Goal: Transaction & Acquisition: Book appointment/travel/reservation

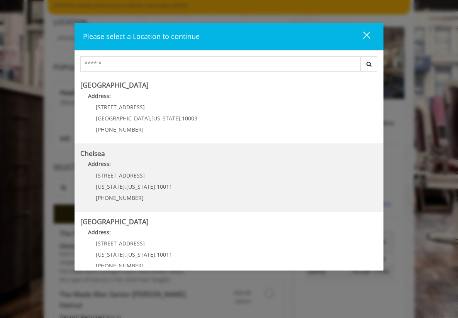
click at [145, 176] on p "169/170 W 23rd St" at bounding box center [134, 176] width 76 height 6
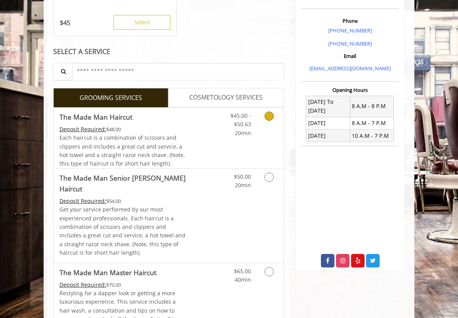
scroll to position [216, 0]
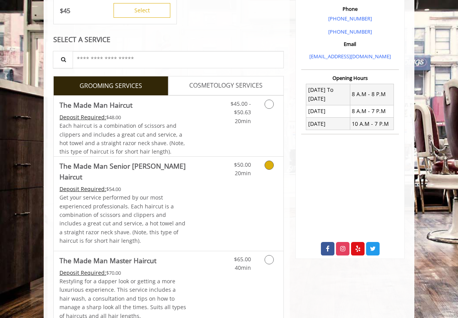
click at [165, 185] on div "Deposit Required: $54.00" at bounding box center [123, 189] width 128 height 8
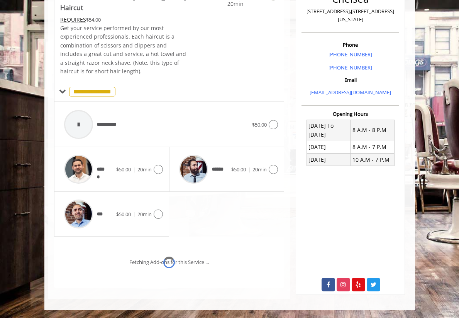
scroll to position [192, 0]
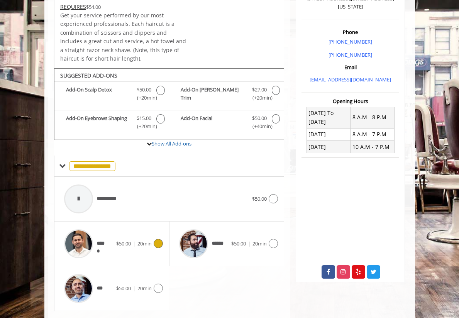
click at [154, 239] on icon at bounding box center [158, 243] width 9 height 9
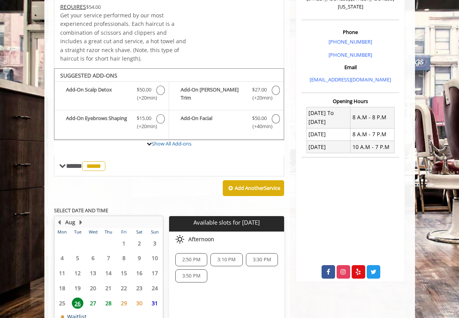
scroll to position [229, 0]
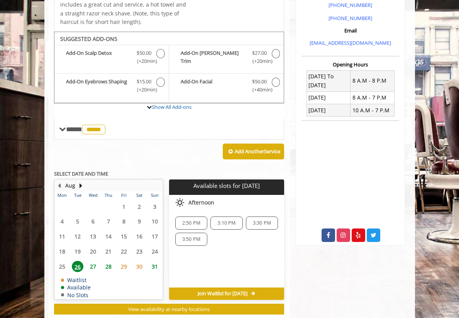
click at [103, 261] on span "28" at bounding box center [109, 266] width 12 height 11
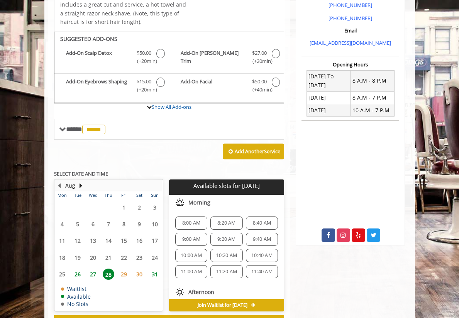
scroll to position [241, 0]
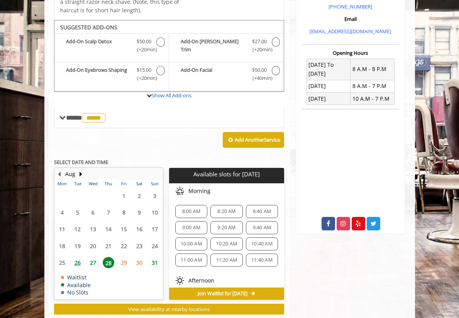
click at [238, 225] on span "9:20 AM" at bounding box center [226, 228] width 25 height 6
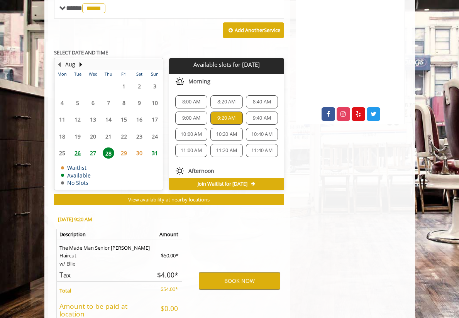
scroll to position [380, 0]
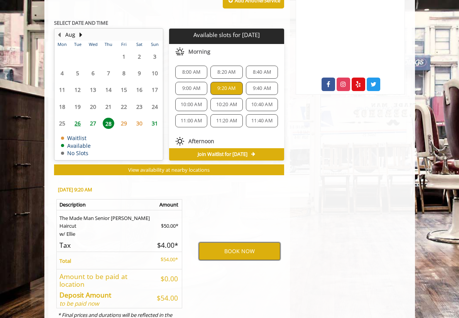
click at [240, 243] on button "BOOK NOW" at bounding box center [240, 252] width 82 height 18
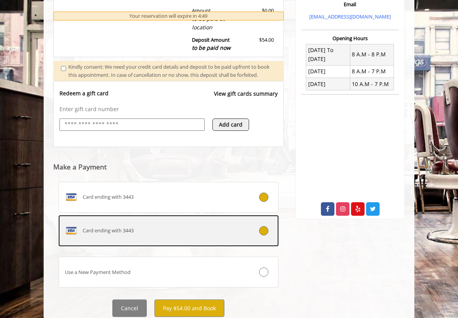
scroll to position [265, 0]
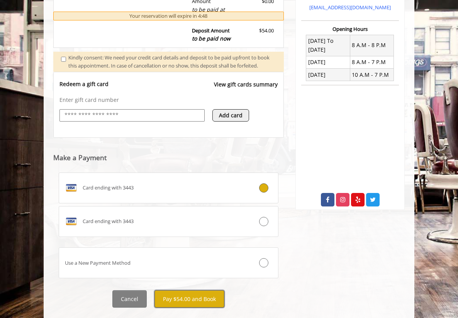
click at [184, 291] on button "Pay $54.00 and Book" at bounding box center [190, 299] width 70 height 17
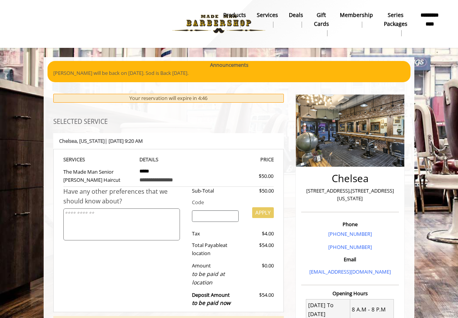
scroll to position [0, 0]
